Goal: Browse casually

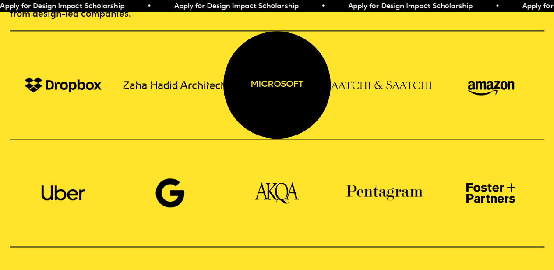
scroll to position [613, 0]
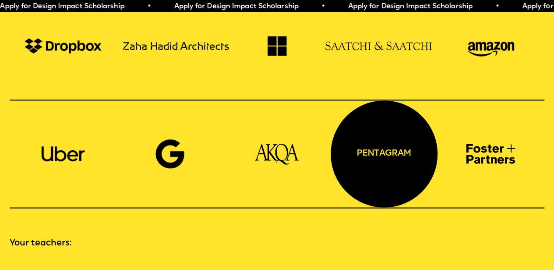
click at [361, 141] on div "pentagram" at bounding box center [384, 153] width 107 height 107
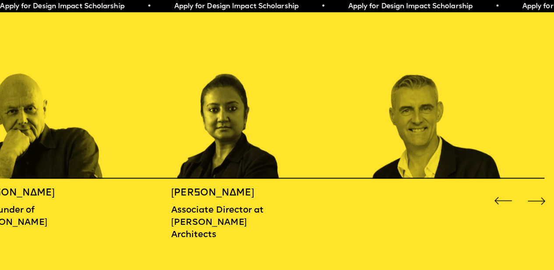
scroll to position [876, 0]
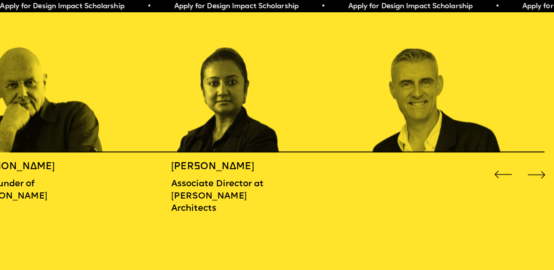
click at [543, 171] on div "Next slide" at bounding box center [536, 174] width 22 height 22
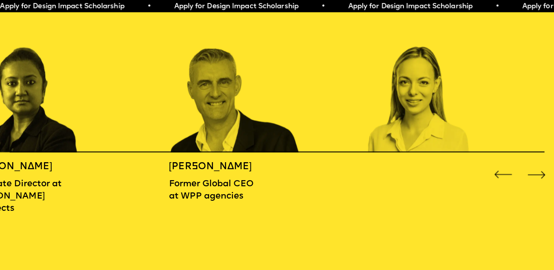
click at [543, 171] on div "Next slide" at bounding box center [536, 174] width 22 height 22
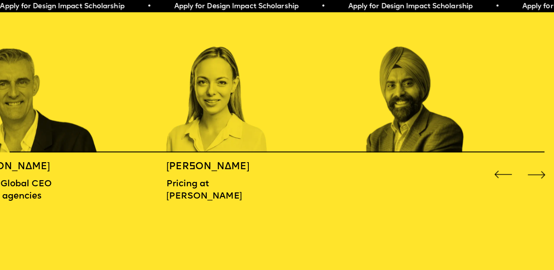
click at [542, 171] on div "Next slide" at bounding box center [536, 174] width 22 height 22
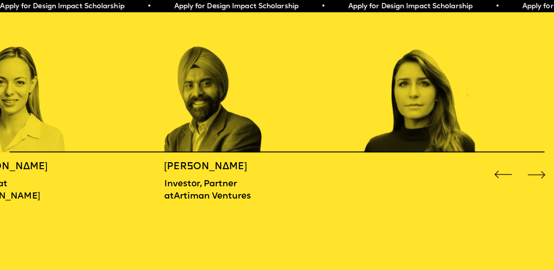
click at [542, 171] on div "Next slide" at bounding box center [536, 174] width 22 height 22
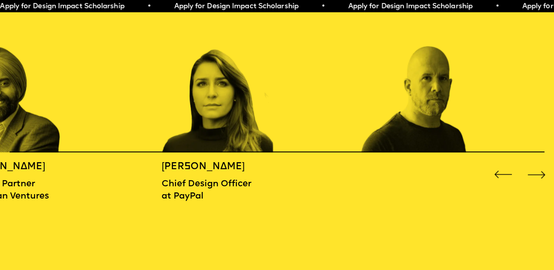
click at [541, 169] on div "Next slide" at bounding box center [536, 174] width 22 height 22
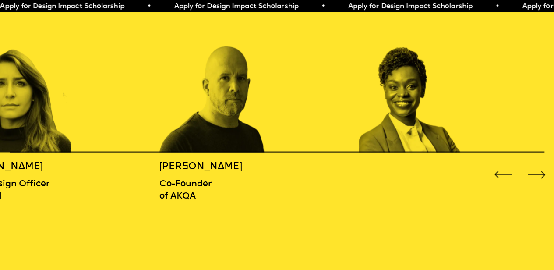
click at [541, 169] on div "Next slide" at bounding box center [536, 174] width 22 height 22
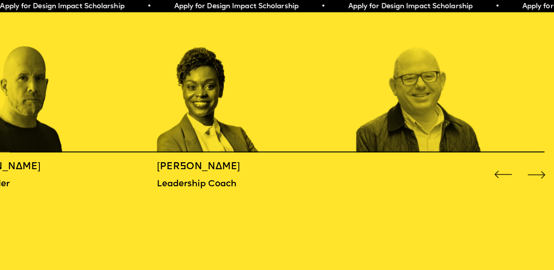
click at [540, 167] on div "Next slide" at bounding box center [536, 174] width 22 height 22
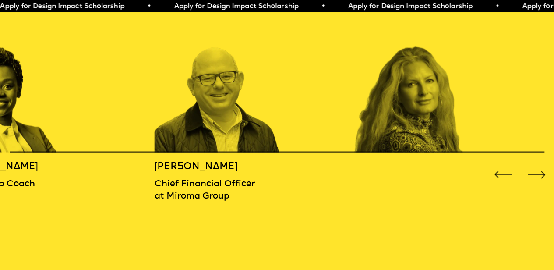
click at [540, 167] on div "Next slide" at bounding box center [536, 174] width 22 height 22
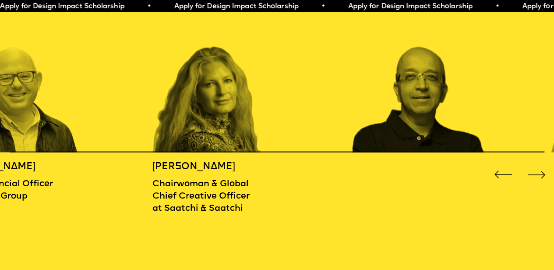
click at [539, 166] on div "Next slide" at bounding box center [536, 174] width 22 height 22
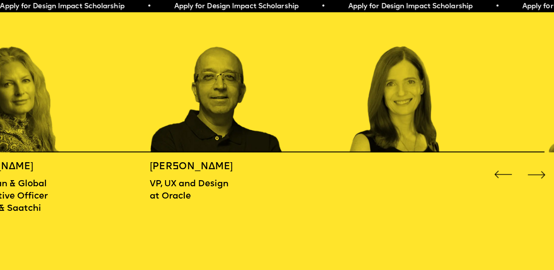
click at [499, 173] on div "Previous slide" at bounding box center [503, 174] width 22 height 22
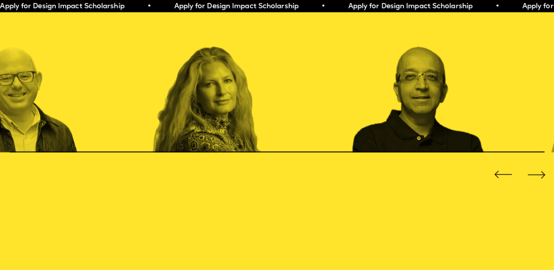
click at [499, 173] on div "Previous slide" at bounding box center [503, 174] width 22 height 22
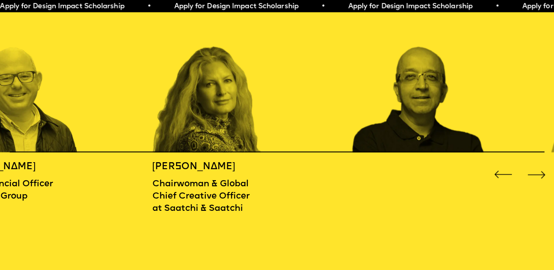
click at [499, 173] on div "Previous slide" at bounding box center [503, 174] width 22 height 22
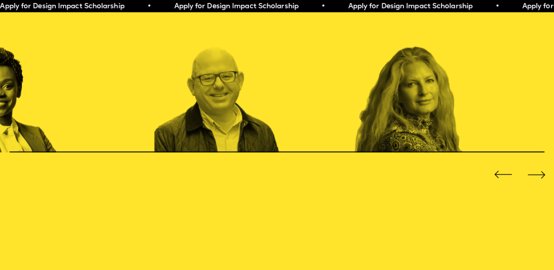
click at [499, 173] on div "Previous slide" at bounding box center [503, 174] width 22 height 22
